Goal: Information Seeking & Learning: Understand process/instructions

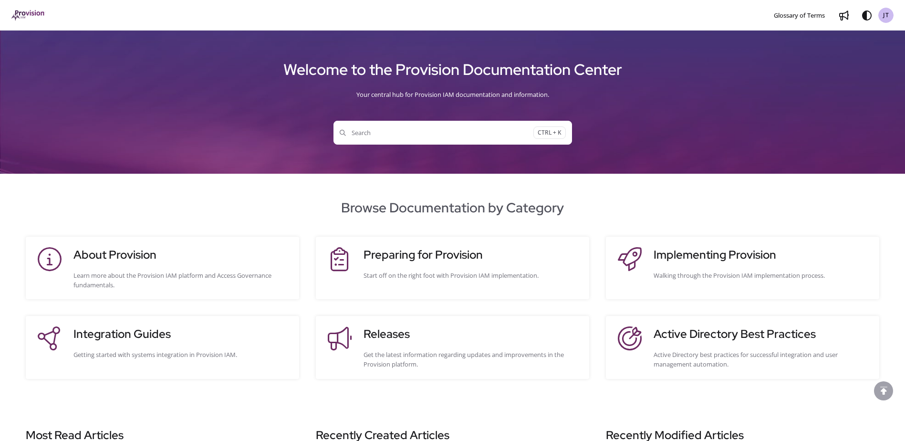
scroll to position [221, 0]
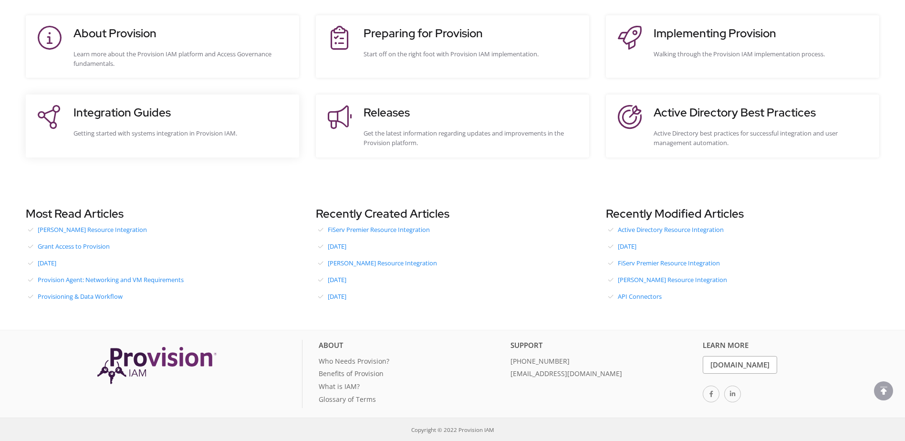
click at [212, 138] on div "Integration Guides Getting started with systems integration in Provision IAM." at bounding box center [181, 125] width 216 height 43
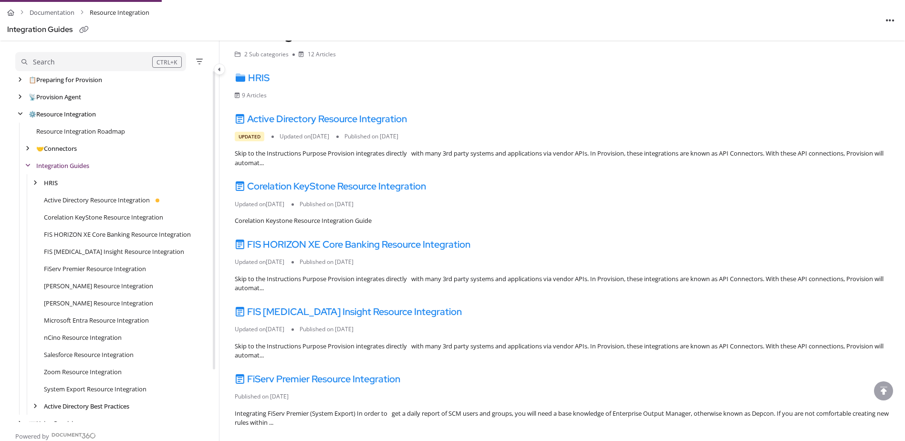
scroll to position [48, 0]
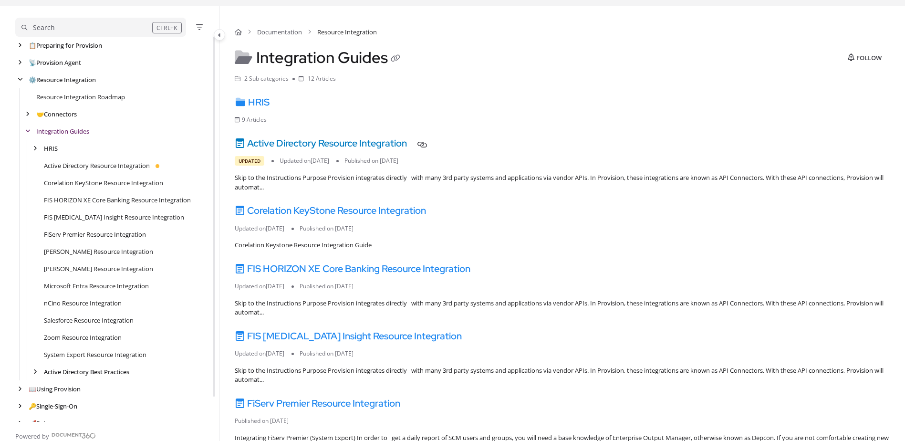
click at [334, 148] on link "Active Directory Resource Integration" at bounding box center [321, 143] width 172 height 12
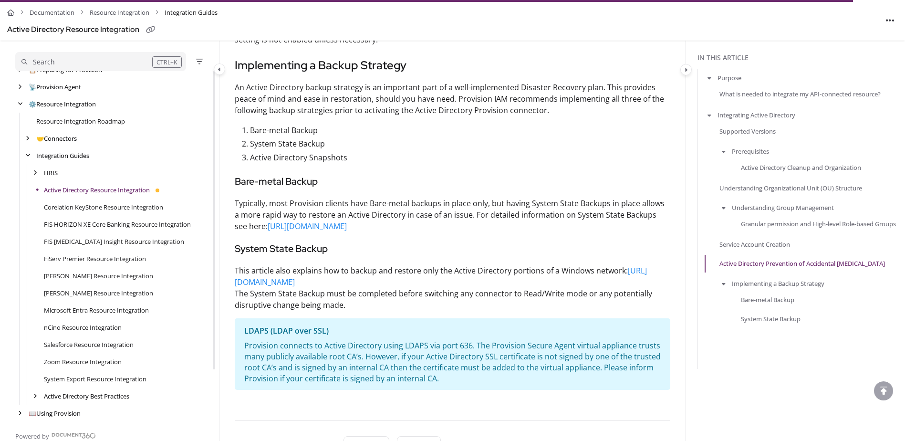
scroll to position [2338, 0]
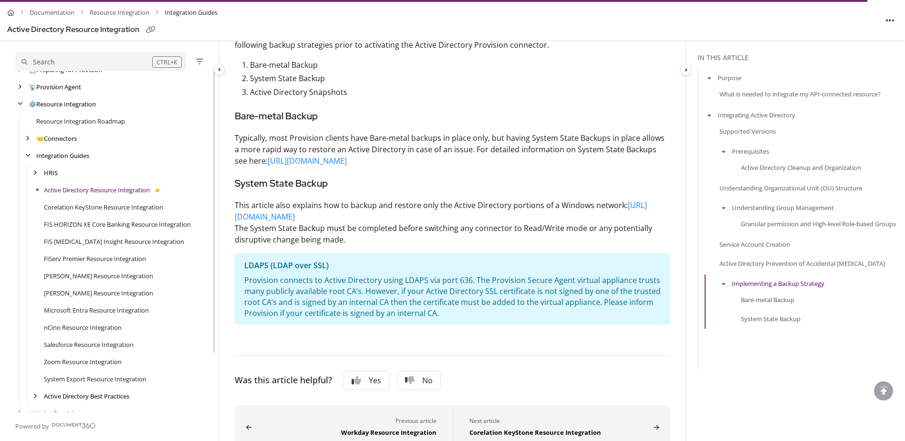
click at [112, 275] on link "[PERSON_NAME] Resource Integration" at bounding box center [98, 276] width 109 height 10
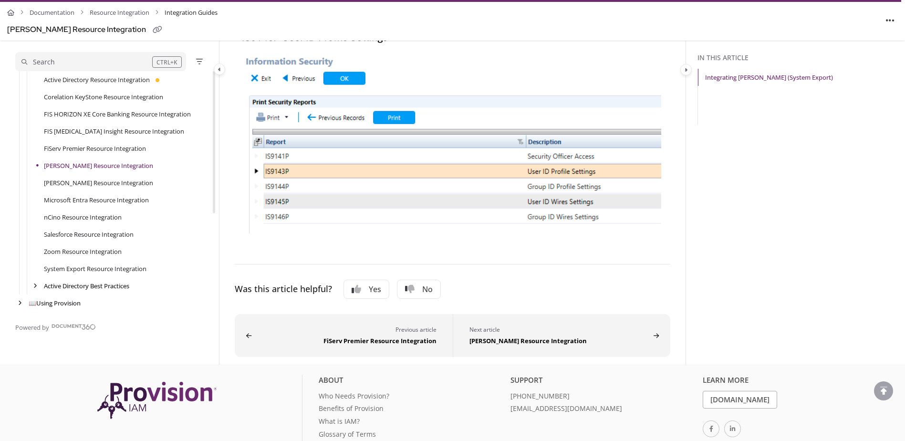
scroll to position [593, 0]
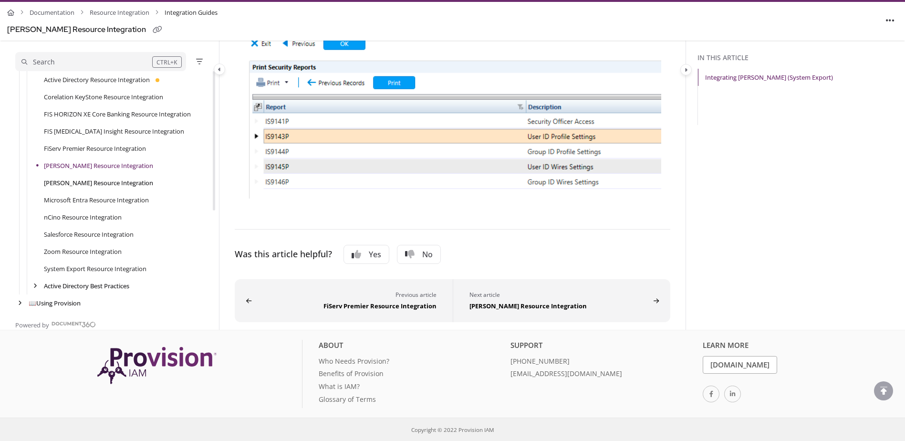
click at [84, 181] on link "[PERSON_NAME] Resource Integration" at bounding box center [98, 183] width 109 height 10
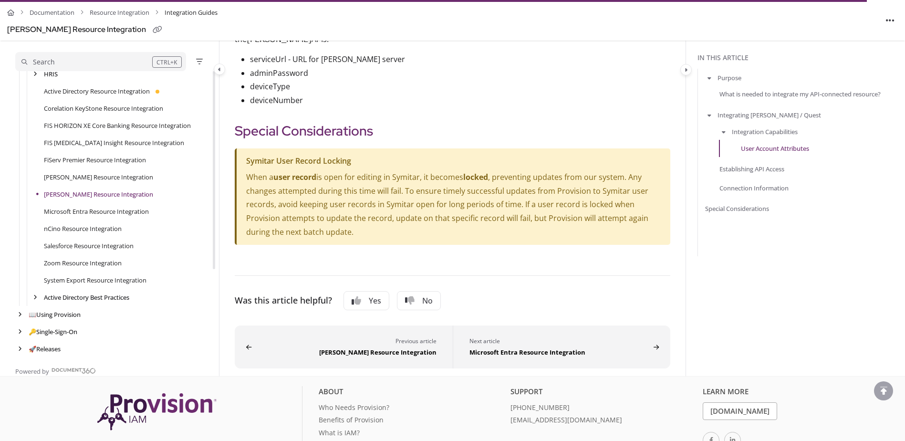
scroll to position [126, 0]
click at [126, 210] on link "Microsoft Entra Resource Integration" at bounding box center [96, 211] width 105 height 10
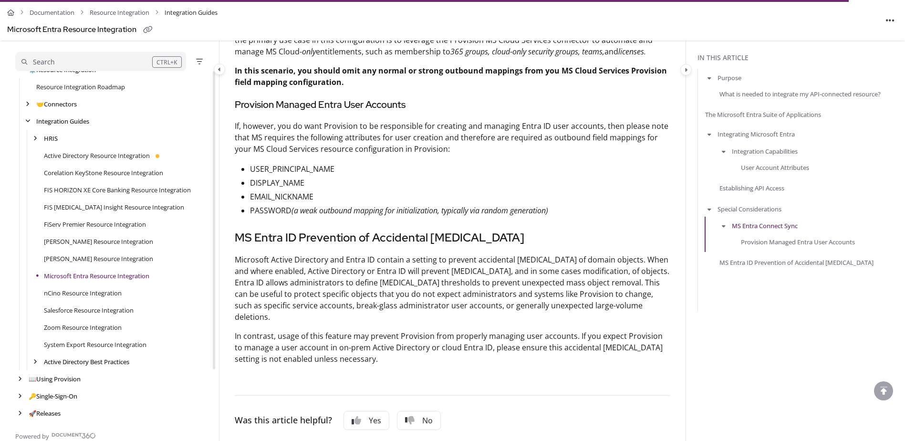
click at [102, 285] on div "nCino Resource Integration" at bounding box center [113, 292] width 196 height 17
click at [103, 290] on link "nCino Resource Integration" at bounding box center [83, 293] width 78 height 10
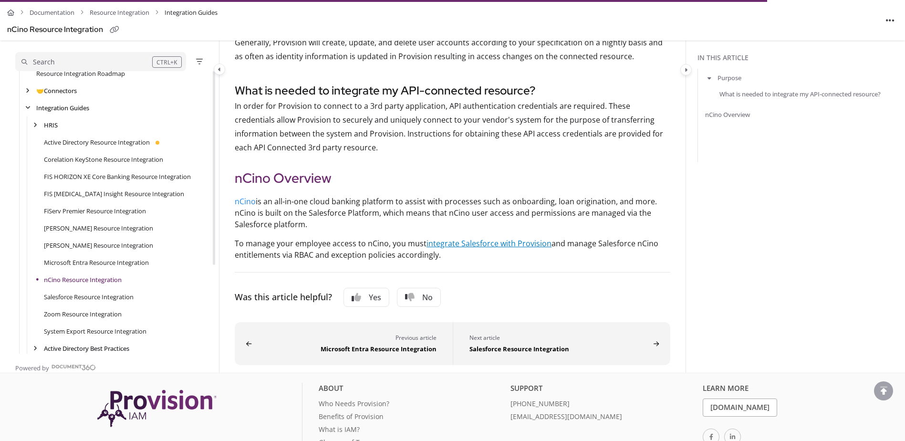
click at [461, 244] on link "integrate Salesforce with Provision" at bounding box center [489, 243] width 125 height 10
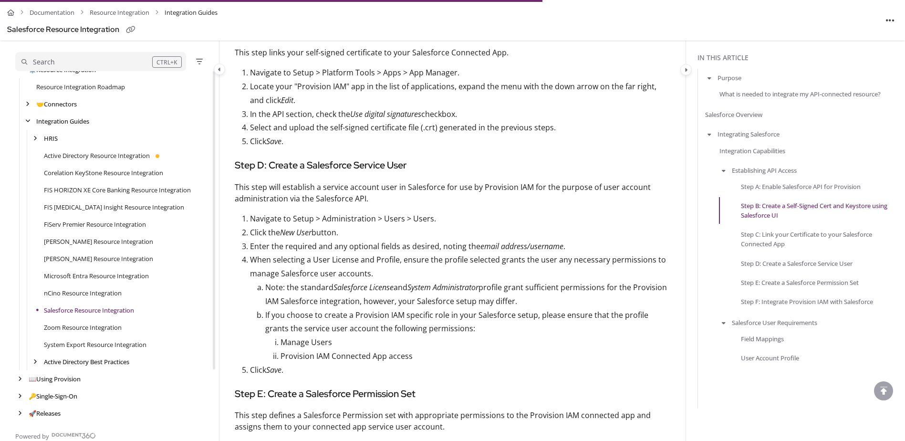
scroll to position [1718, 0]
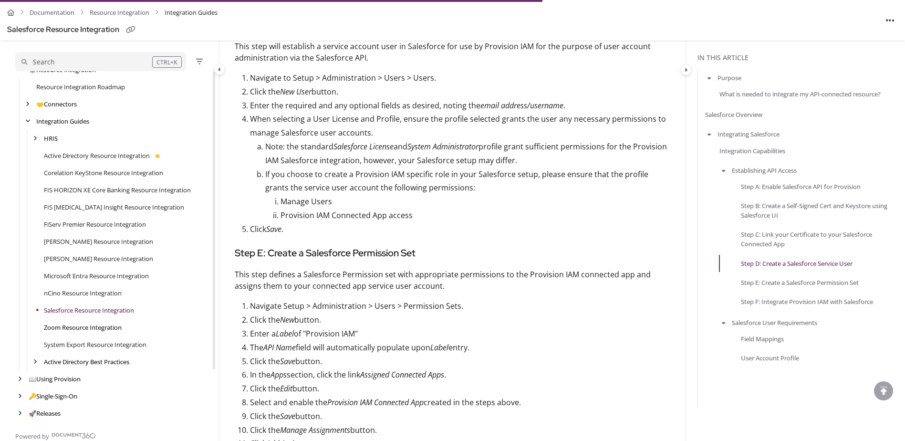
click at [85, 327] on link "Zoom Resource Integration" at bounding box center [83, 328] width 78 height 10
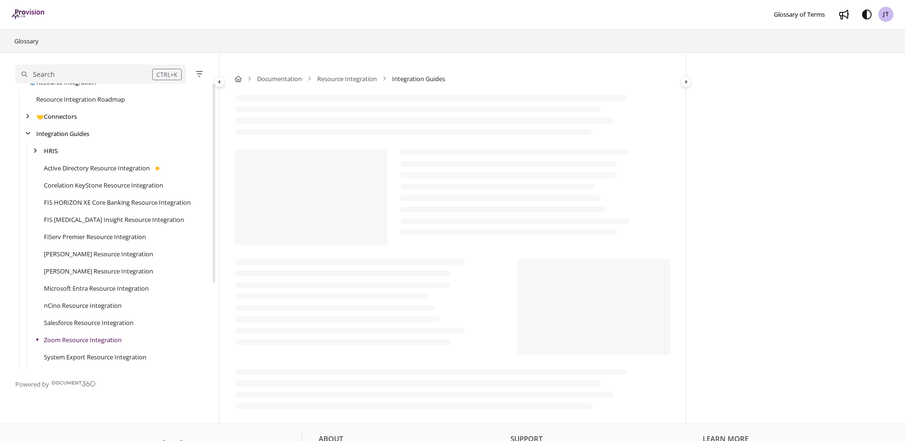
scroll to position [75, 0]
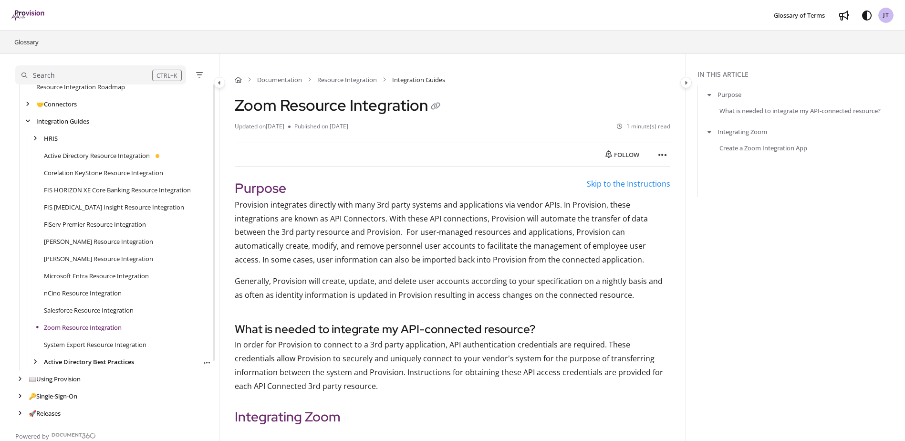
click at [97, 359] on link "Active Directory Best Practices" at bounding box center [89, 362] width 90 height 10
drag, startPoint x: 98, startPoint y: 419, endPoint x: 99, endPoint y: 414, distance: 4.9
click at [97, 419] on div "Active Directory OU Design" at bounding box center [113, 413] width 196 height 17
click at [99, 414] on link "Active Directory OU Design" at bounding box center [90, 413] width 76 height 10
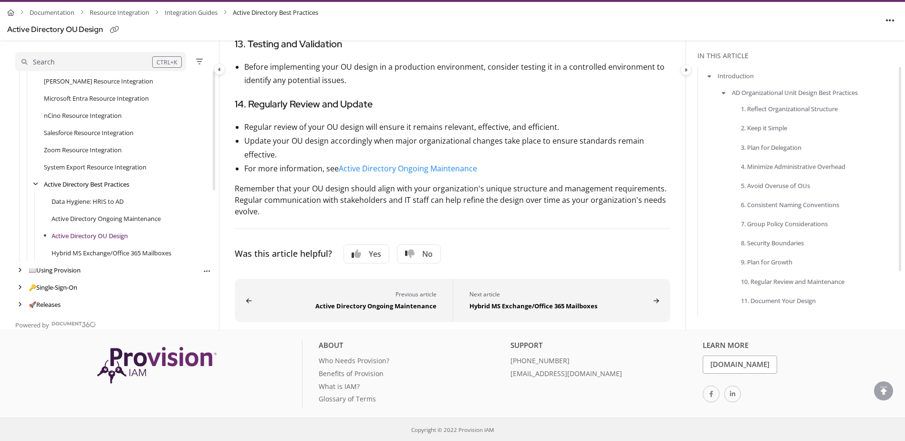
scroll to position [241, 0]
click at [58, 285] on link "🔑 Single-Sign-On" at bounding box center [54, 285] width 50 height 10
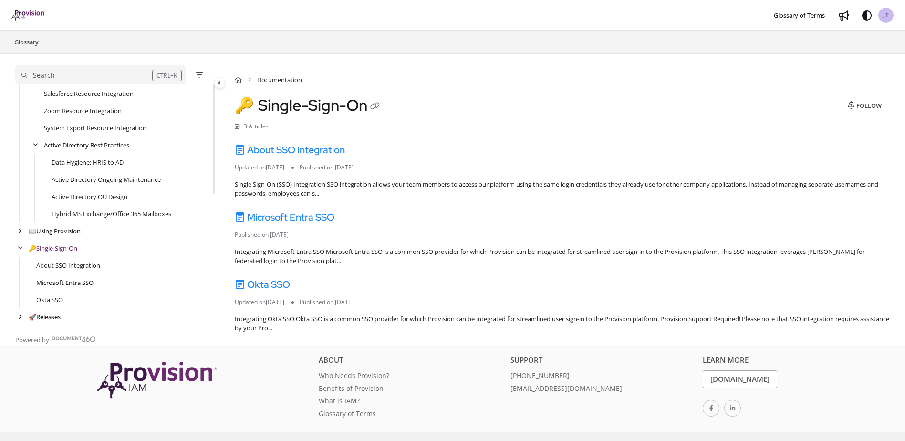
click at [82, 285] on link "Microsoft Entra SSO" at bounding box center [64, 283] width 57 height 10
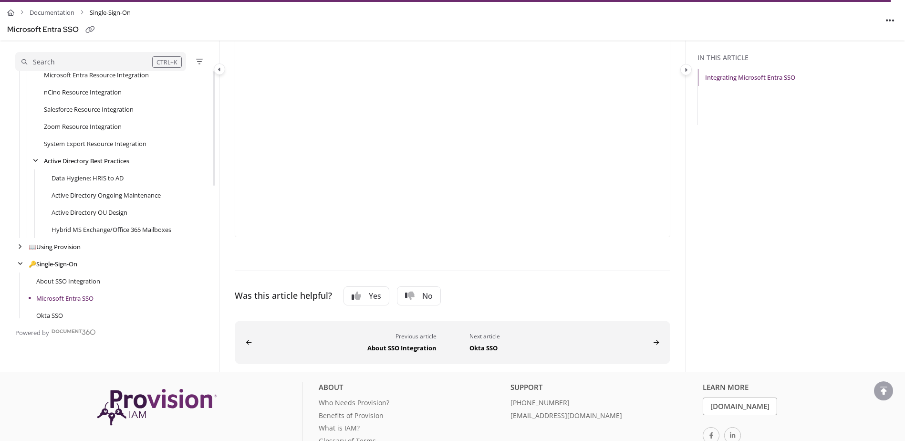
scroll to position [292, 0]
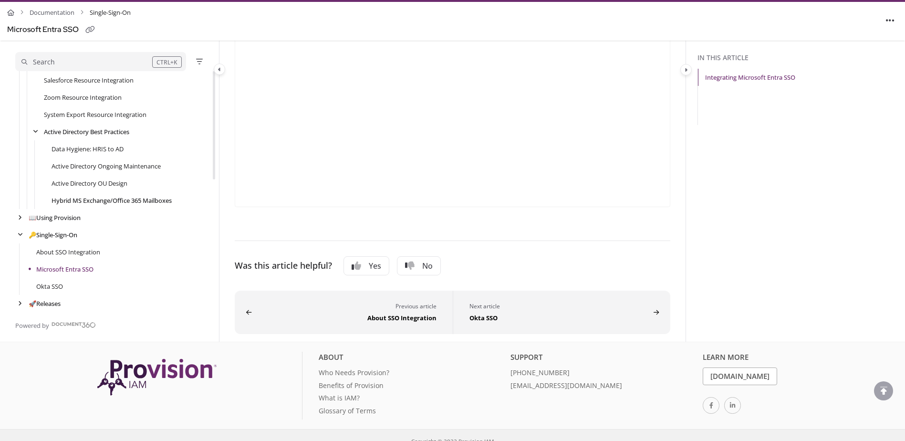
click at [63, 198] on link "Hybrid MS Exchange/Office 365 Mailboxes" at bounding box center [112, 201] width 120 height 10
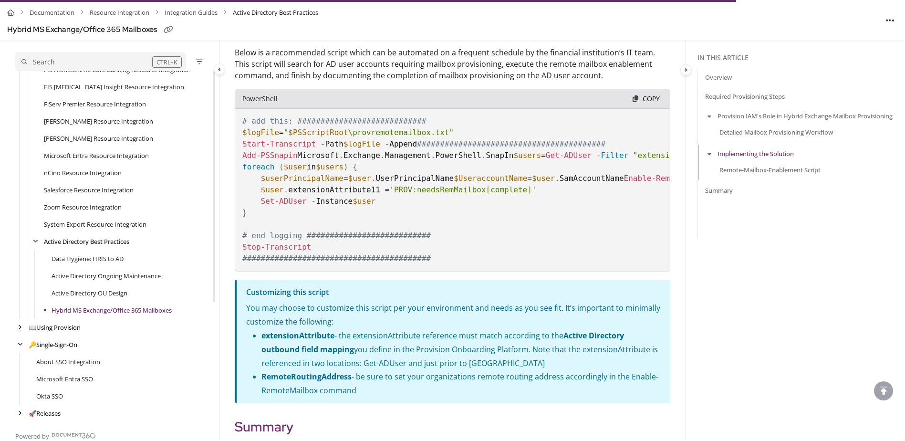
scroll to position [1527, 0]
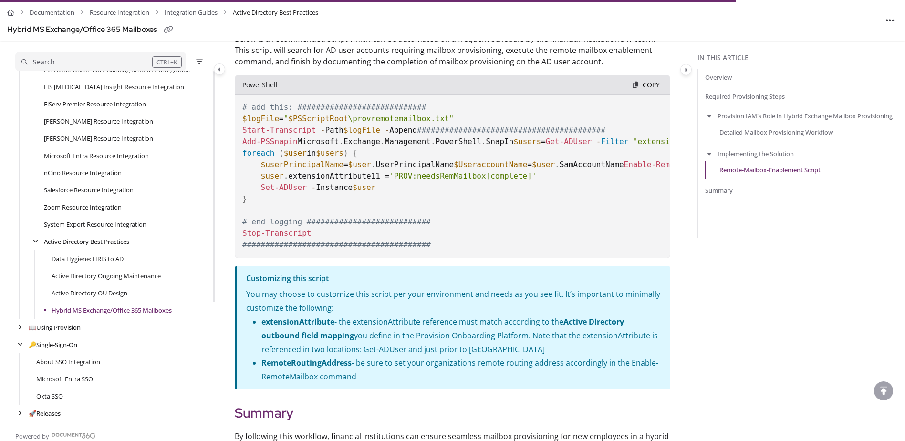
drag, startPoint x: 522, startPoint y: 334, endPoint x: 560, endPoint y: 329, distance: 37.9
click at [560, 258] on pre "# add this: ############################ $logFile = " $PSScriptRoot \provremote…" at bounding box center [453, 166] width 436 height 183
drag, startPoint x: 560, startPoint y: 333, endPoint x: 582, endPoint y: 332, distance: 22.4
click at [582, 258] on pre "# add this: ############################ $logFile = " $PSScriptRoot \provremote…" at bounding box center [453, 166] width 436 height 183
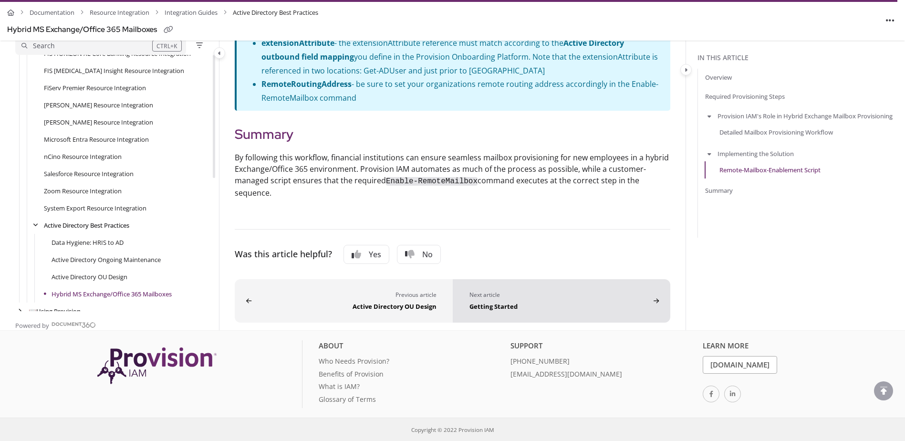
scroll to position [1861, 0]
